Goal: Information Seeking & Learning: Find specific fact

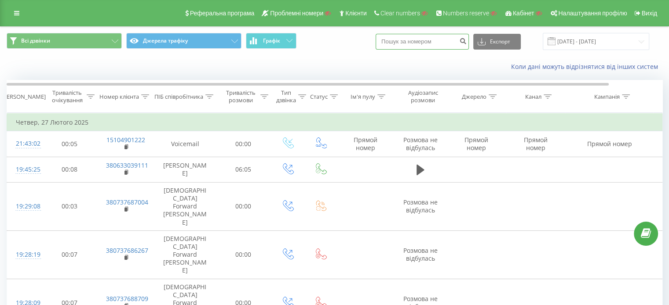
click at [445, 40] on input at bounding box center [421, 42] width 93 height 16
paste input "380959192899"
type input "380959192899"
click at [466, 41] on icon "submit" at bounding box center [462, 39] width 7 height 5
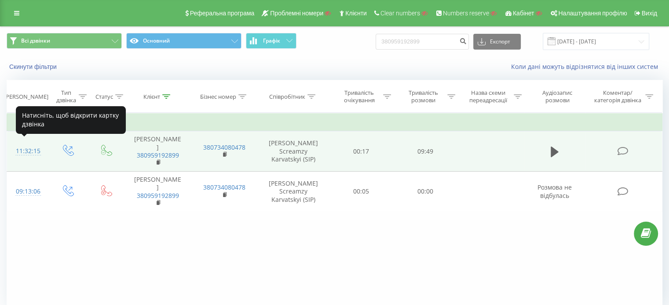
click at [35, 144] on div "11:32:15" at bounding box center [27, 151] width 23 height 17
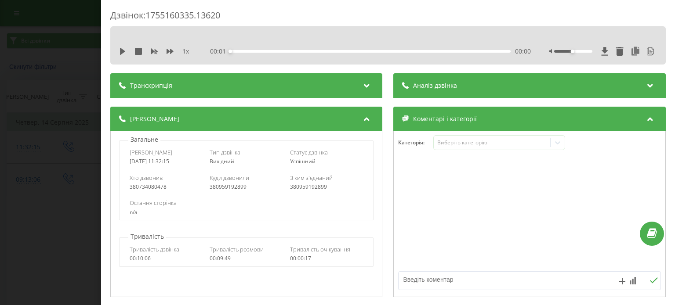
click at [362, 89] on div at bounding box center [368, 85] width 12 height 11
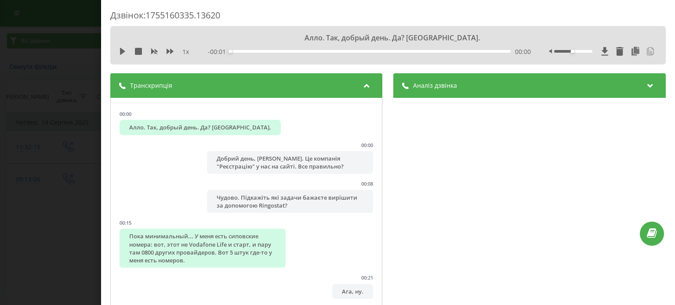
click at [646, 51] on icon at bounding box center [650, 51] width 9 height 9
